Goal: Transaction & Acquisition: Book appointment/travel/reservation

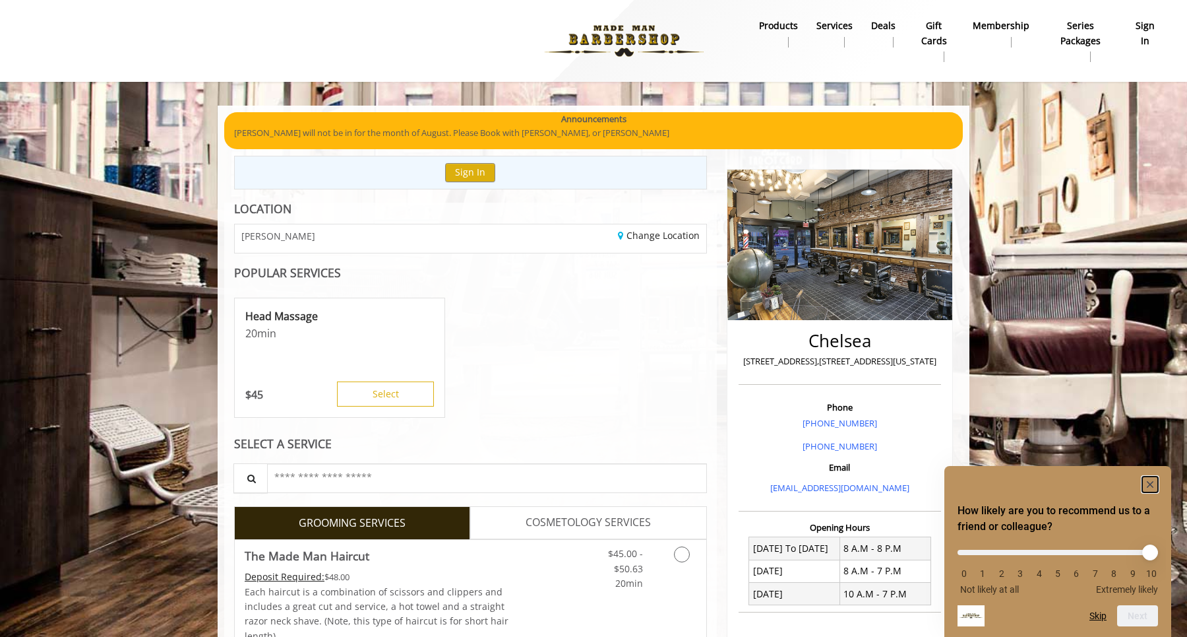
click at [1152, 476] on rect "Hide survey" at bounding box center [1151, 484] width 16 height 16
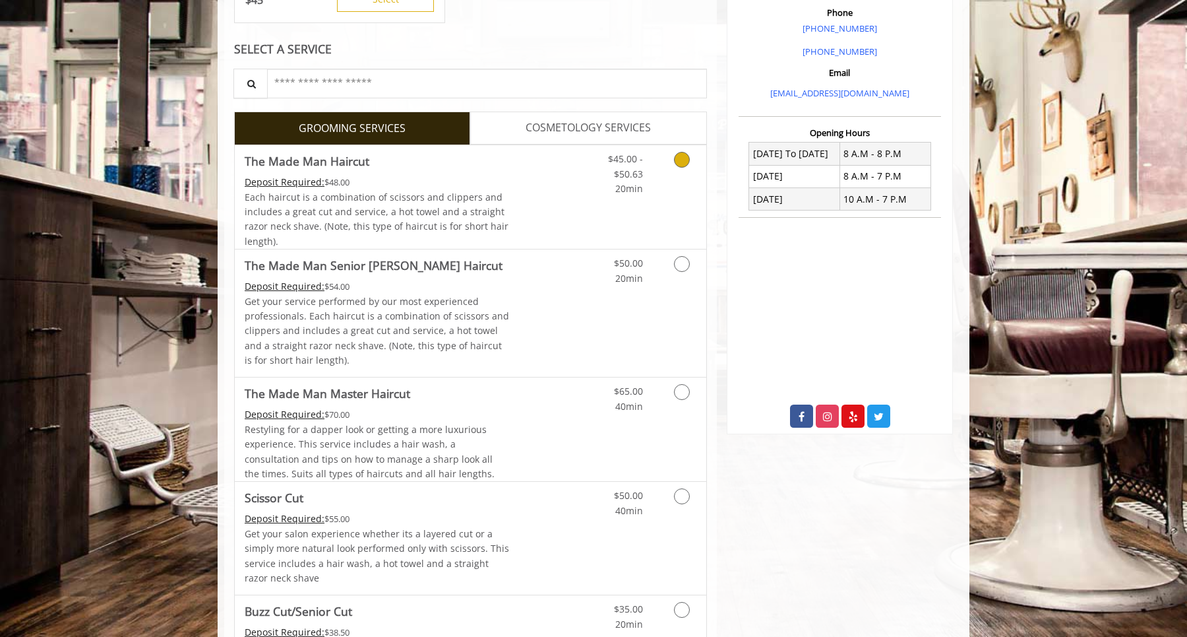
click at [599, 193] on link "$45.00 - $50.63 20min" at bounding box center [615, 170] width 55 height 51
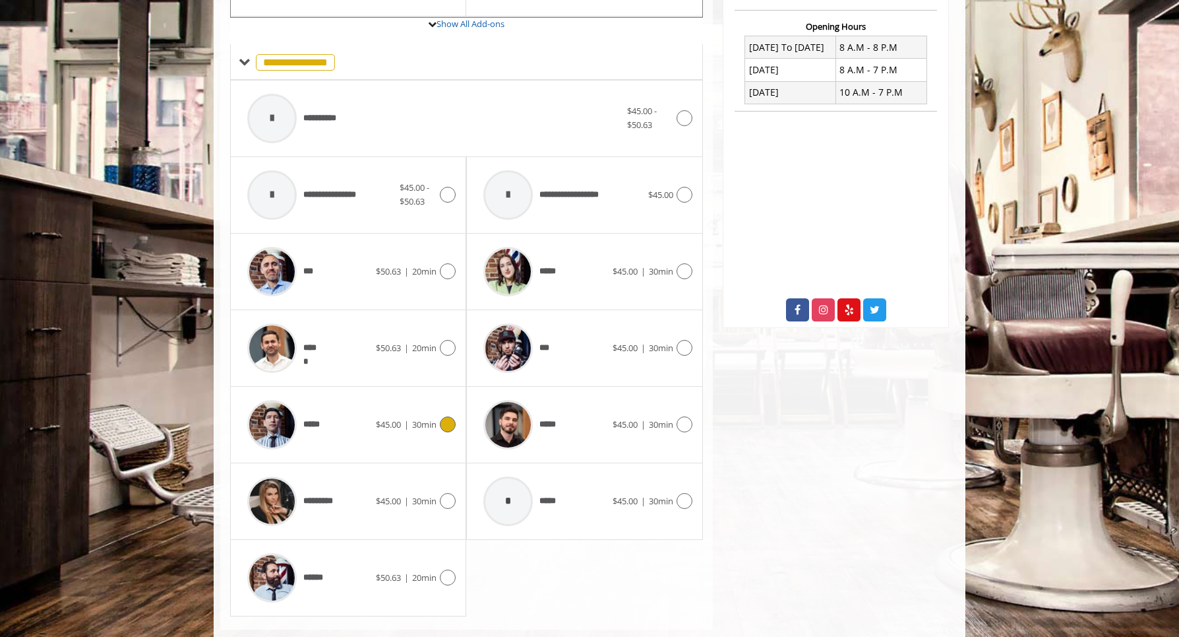
scroll to position [526, 0]
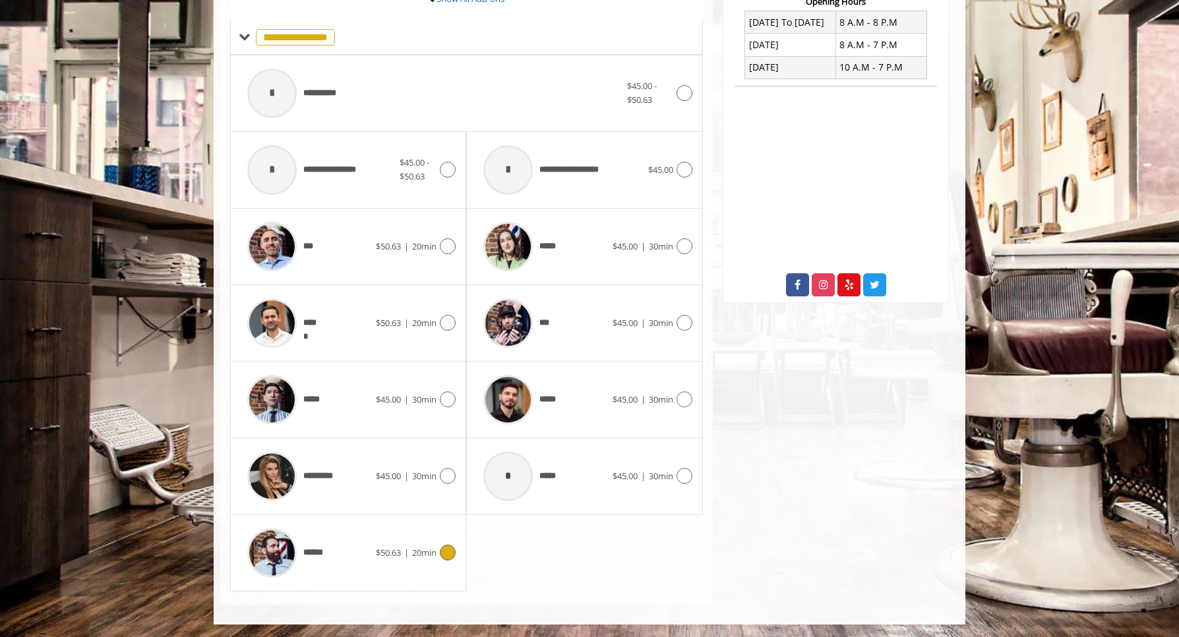
click at [355, 536] on div "******" at bounding box center [308, 552] width 135 height 63
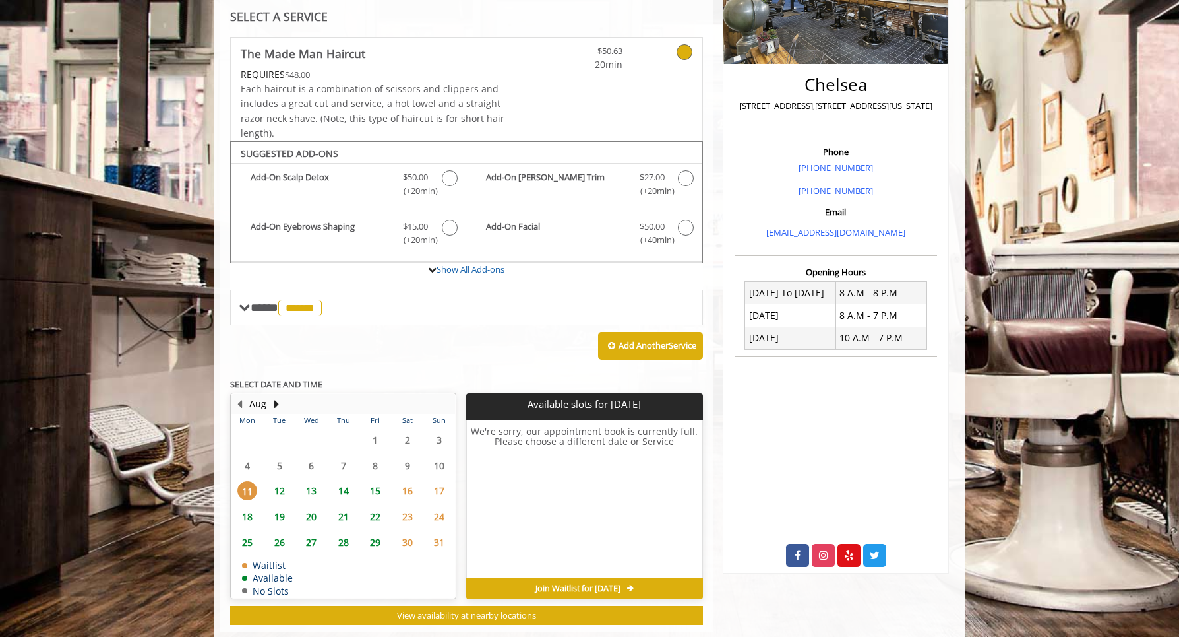
scroll to position [282, 0]
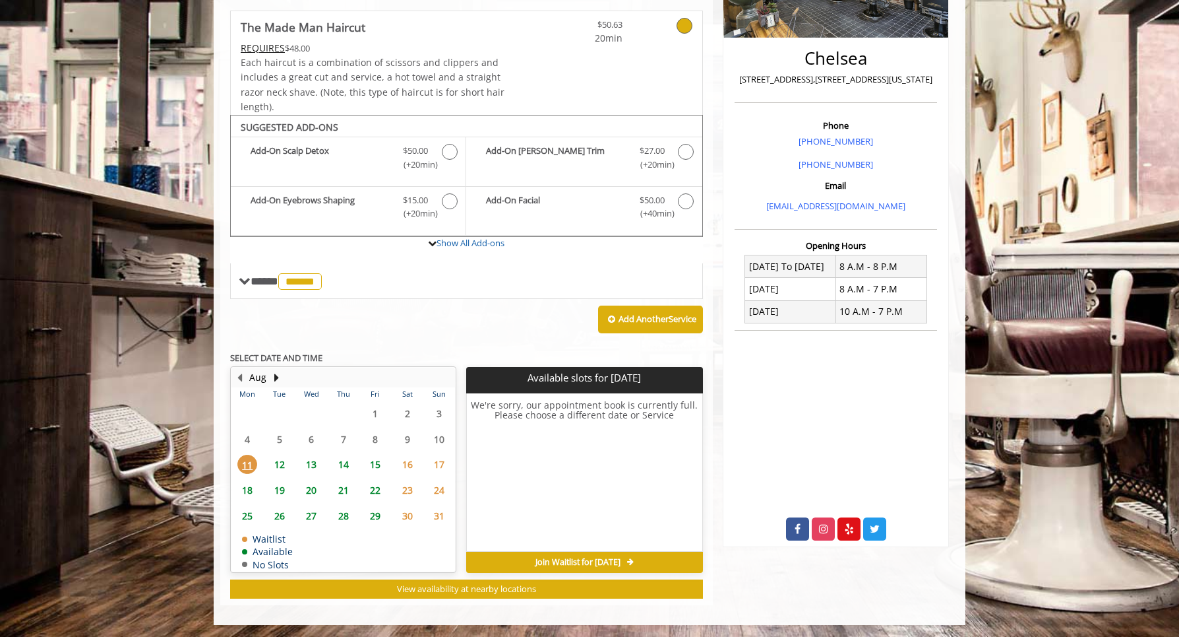
click at [319, 462] on span "13" at bounding box center [311, 464] width 20 height 19
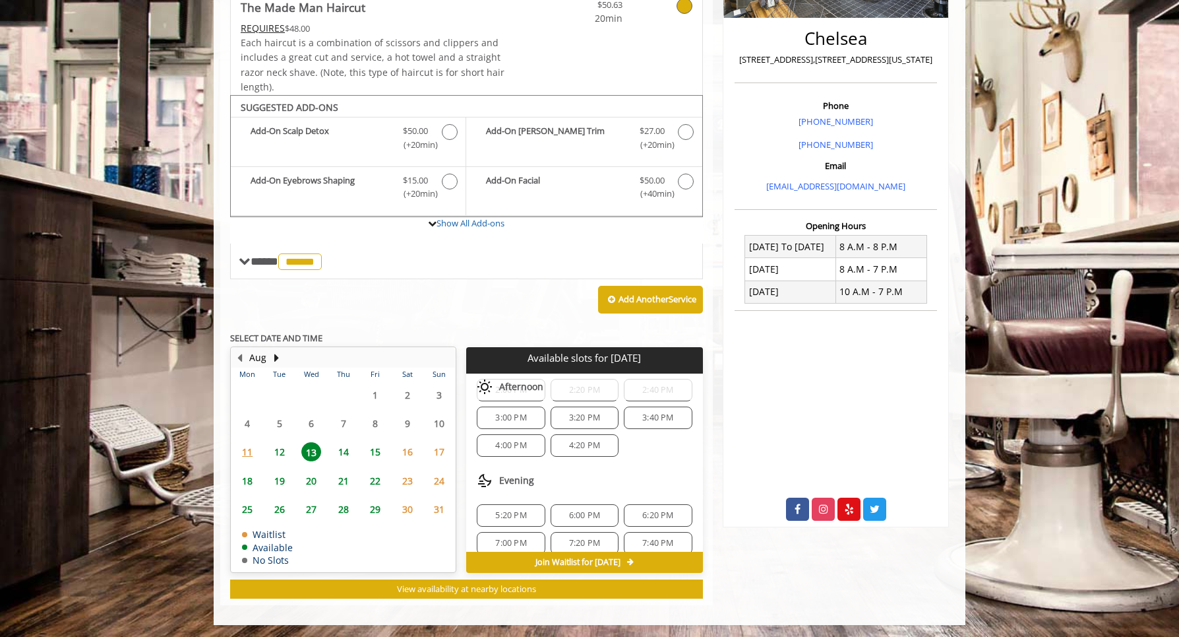
scroll to position [159, 0]
click at [290, 450] on div "12" at bounding box center [279, 451] width 26 height 19
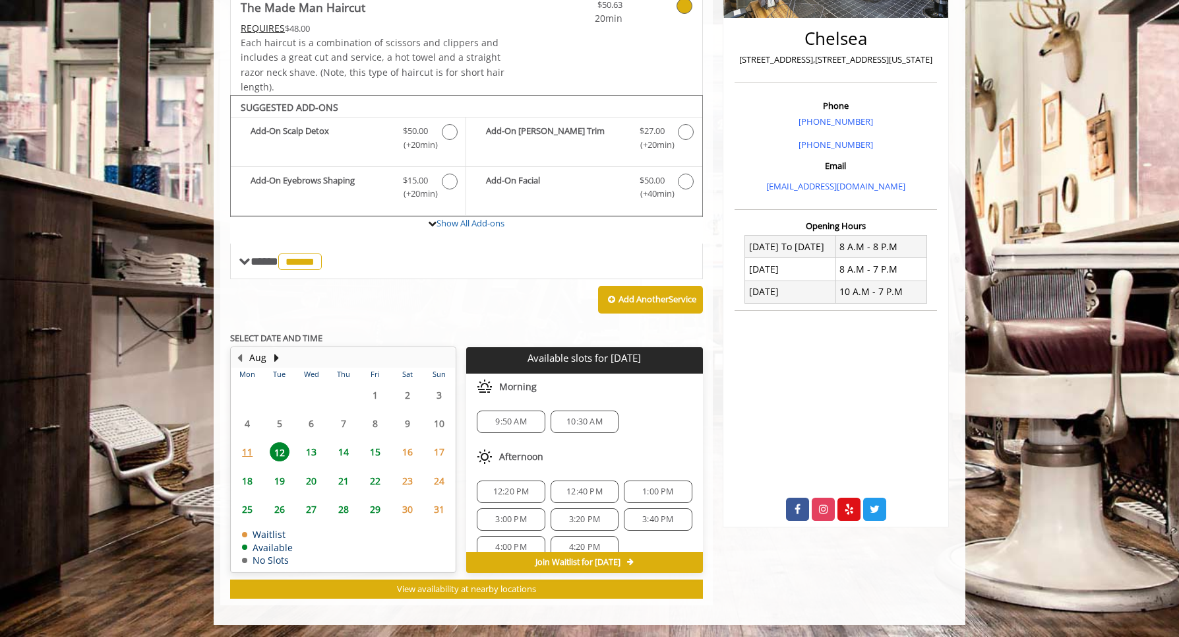
scroll to position [87, 0]
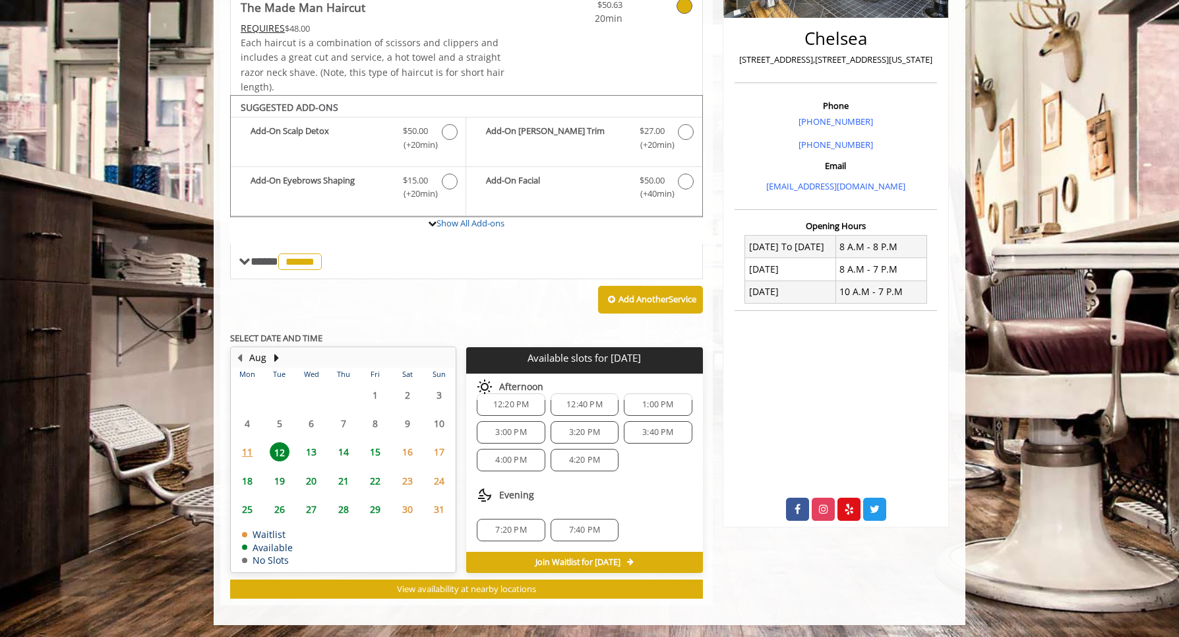
click at [312, 451] on span "13" at bounding box center [311, 451] width 20 height 19
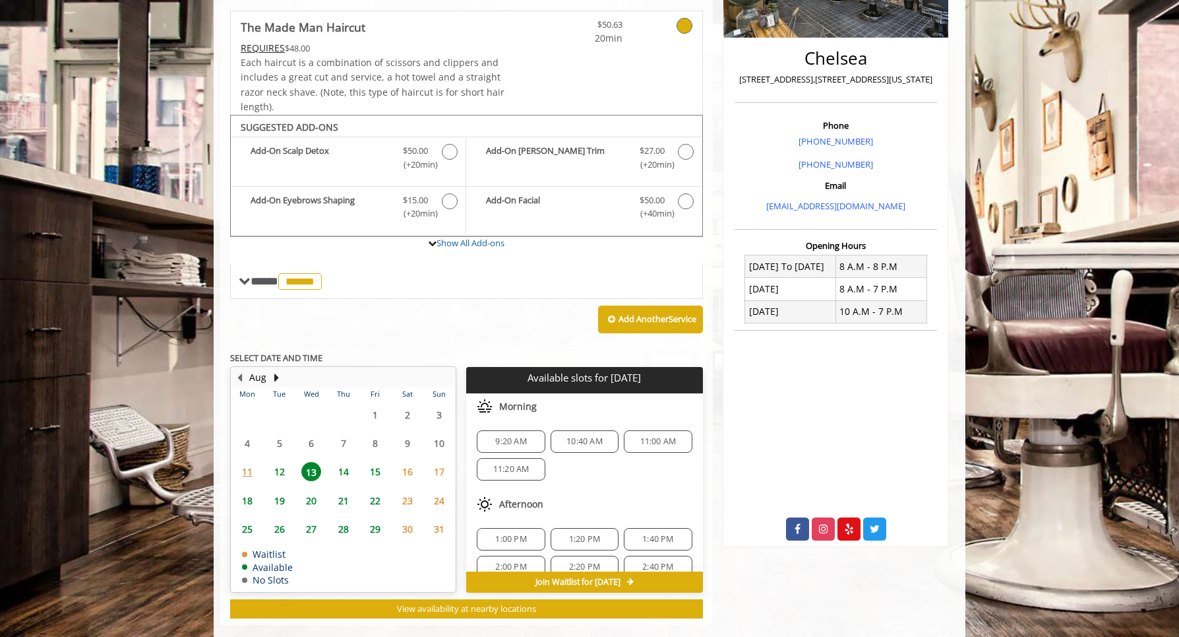
scroll to position [301, 0]
